Goal: Transaction & Acquisition: Purchase product/service

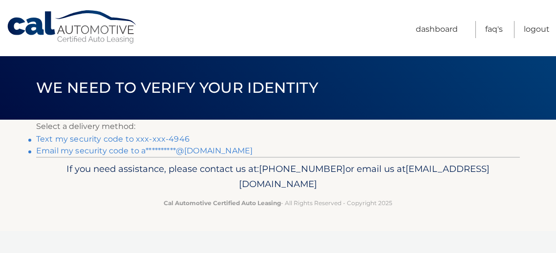
click at [190, 144] on link "Text my security code to xxx-xxx-4946" at bounding box center [113, 138] width 154 height 9
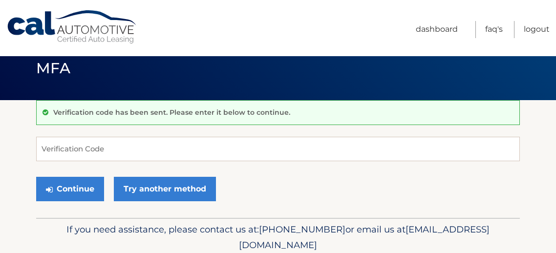
scroll to position [17, 0]
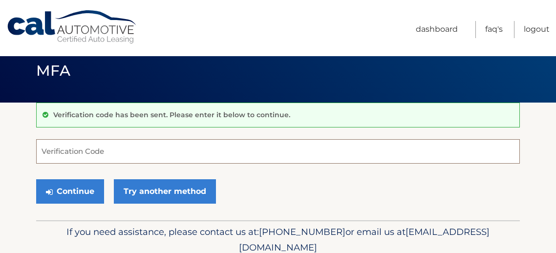
click at [117, 152] on input "Verification Code" at bounding box center [278, 151] width 484 height 24
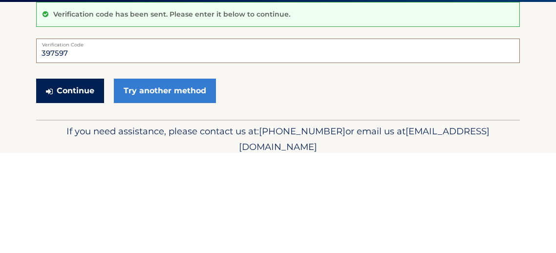
type input "397597"
click at [69, 197] on button "Continue" at bounding box center [70, 191] width 68 height 24
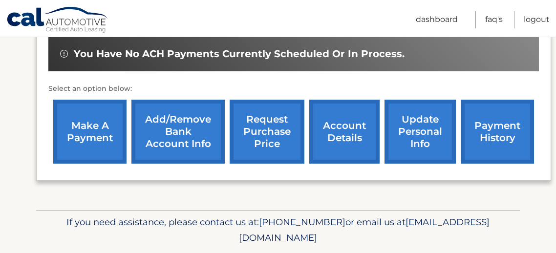
scroll to position [341, 0]
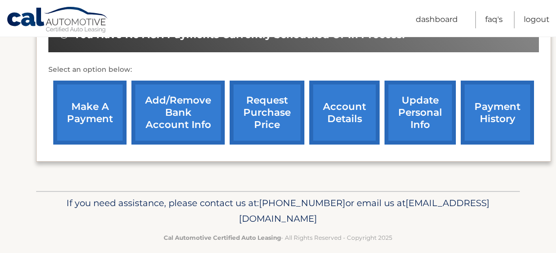
click at [93, 91] on link "make a payment" at bounding box center [89, 113] width 73 height 64
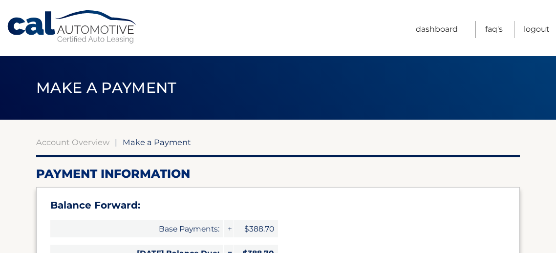
select select "ZTRmNDg1MTktNzQxMC00YmNjLTk5MWItZDcyOTdlNmZkNWY2"
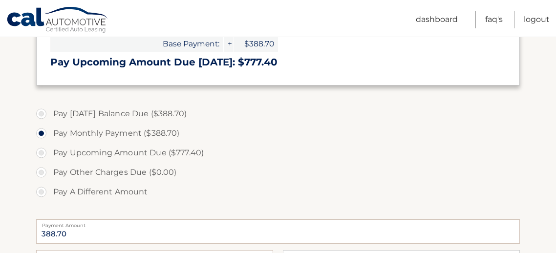
scroll to position [299, 0]
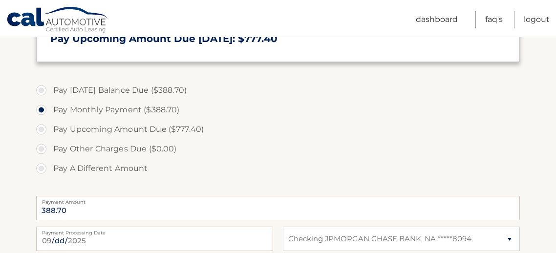
click at [40, 100] on label "Pay Today's Balance Due ($388.70)" at bounding box center [278, 91] width 484 height 20
click at [40, 96] on input "Pay Today's Balance Due ($388.70)" at bounding box center [45, 89] width 10 height 16
radio input "true"
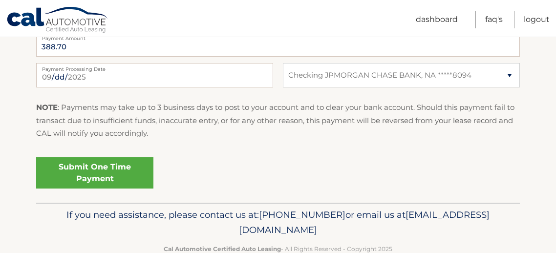
scroll to position [458, 0]
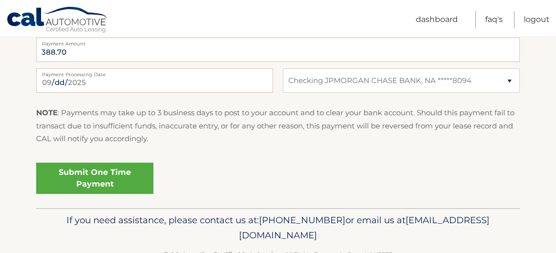
click at [108, 194] on link "Submit One Time Payment" at bounding box center [94, 178] width 117 height 31
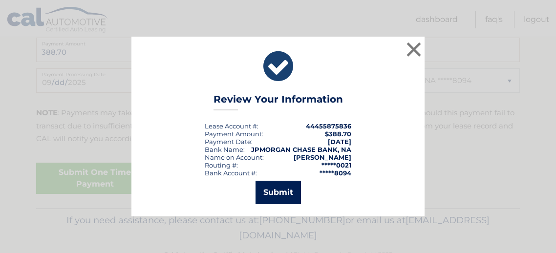
click at [285, 197] on button "Submit" at bounding box center [278, 192] width 45 height 23
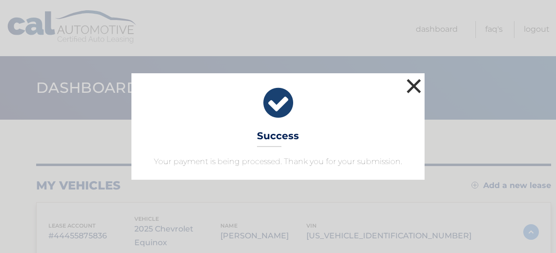
click at [415, 76] on button "×" at bounding box center [414, 86] width 20 height 20
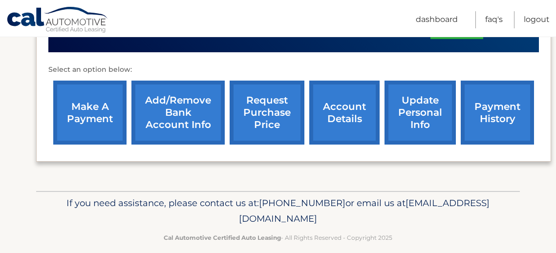
scroll to position [361, 0]
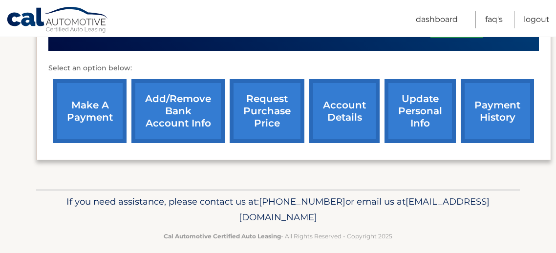
click at [495, 94] on link "payment history" at bounding box center [497, 111] width 73 height 64
click at [489, 89] on link "payment history" at bounding box center [497, 111] width 73 height 64
click at [489, 93] on link "payment history" at bounding box center [497, 111] width 73 height 64
click at [499, 94] on link "payment history" at bounding box center [497, 111] width 73 height 64
click at [494, 92] on link "payment history" at bounding box center [497, 111] width 73 height 64
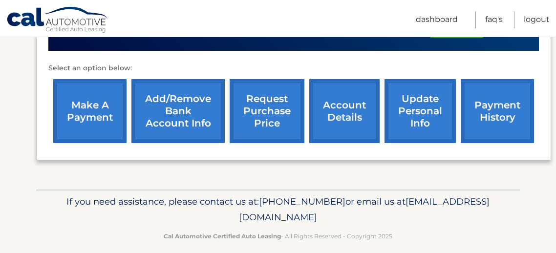
click at [492, 92] on link "payment history" at bounding box center [497, 111] width 73 height 64
click at [489, 92] on link "payment history" at bounding box center [497, 111] width 73 height 64
click at [487, 93] on link "payment history" at bounding box center [497, 111] width 73 height 64
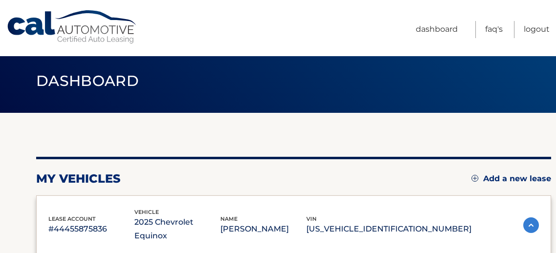
scroll to position [0, 0]
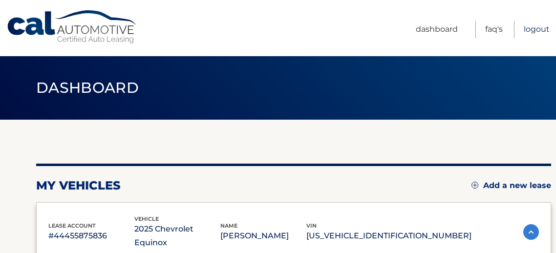
click at [531, 30] on link "Logout" at bounding box center [537, 29] width 26 height 17
click at [532, 30] on link "Logout" at bounding box center [537, 29] width 26 height 17
click at [531, 30] on link "Logout" at bounding box center [537, 29] width 26 height 17
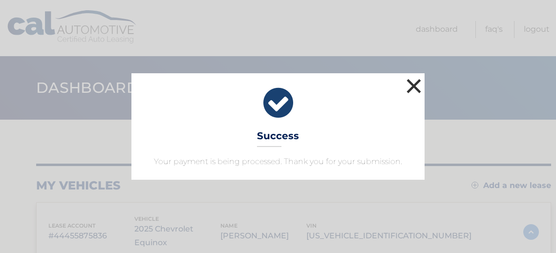
click at [416, 76] on button "×" at bounding box center [414, 86] width 20 height 20
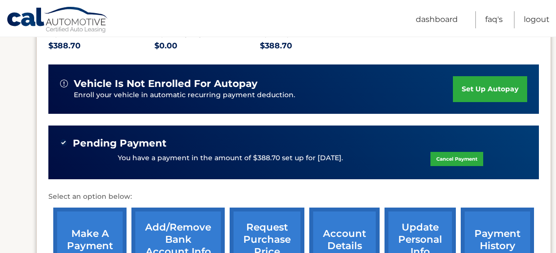
scroll to position [264, 0]
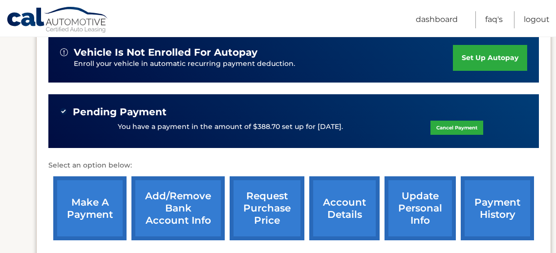
click at [489, 194] on link "payment history" at bounding box center [497, 209] width 73 height 64
